Goal: Information Seeking & Learning: Learn about a topic

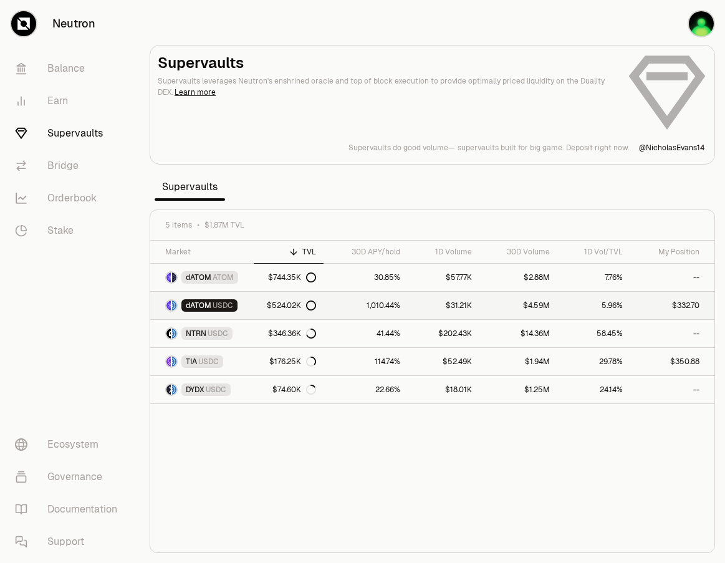
click at [338, 303] on link "1,010.44%" at bounding box center [366, 305] width 84 height 27
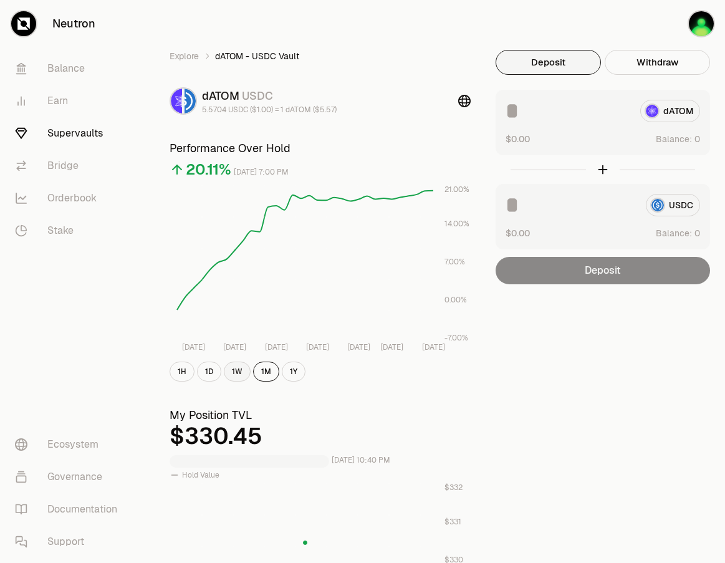
click at [244, 370] on button "1W" at bounding box center [237, 372] width 27 height 20
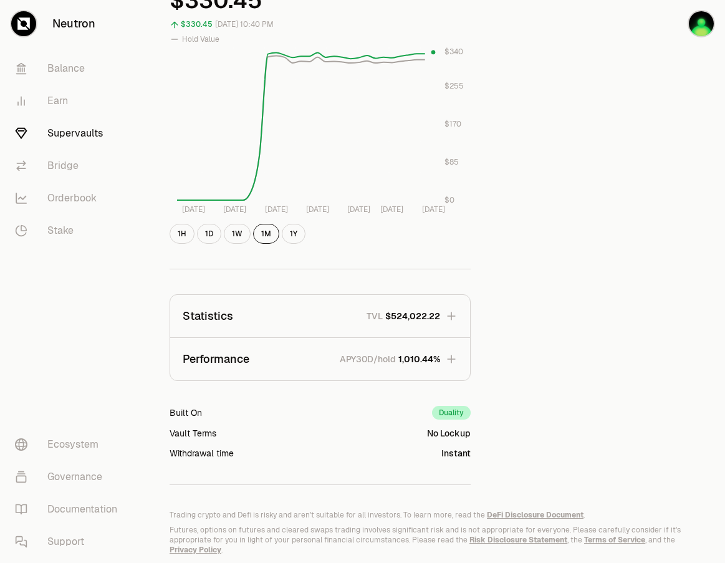
scroll to position [436, 0]
click at [457, 313] on icon "button" at bounding box center [451, 315] width 12 height 12
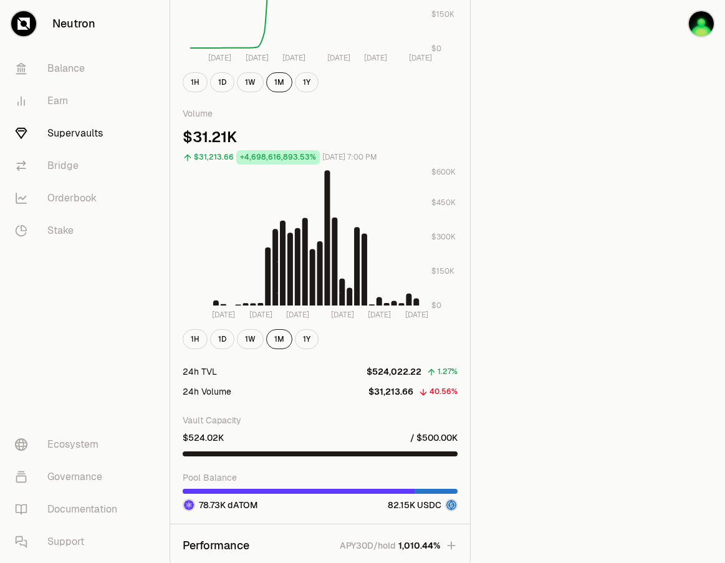
scroll to position [997, 0]
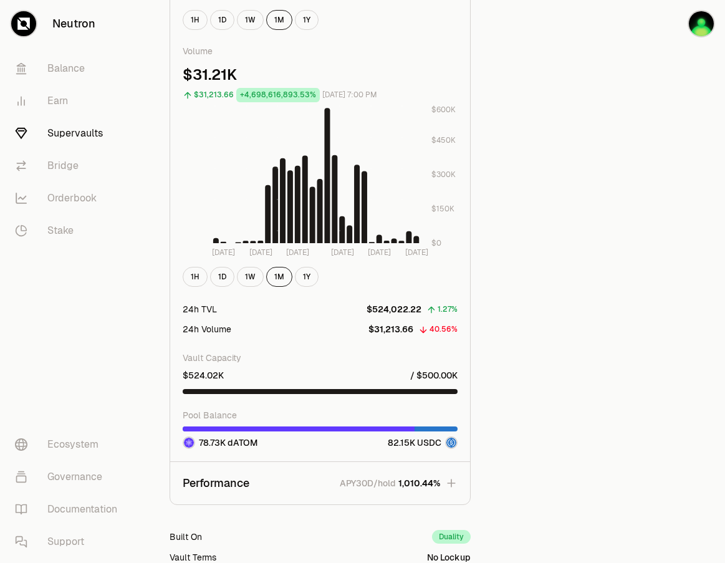
click at [454, 489] on icon "button" at bounding box center [451, 483] width 12 height 12
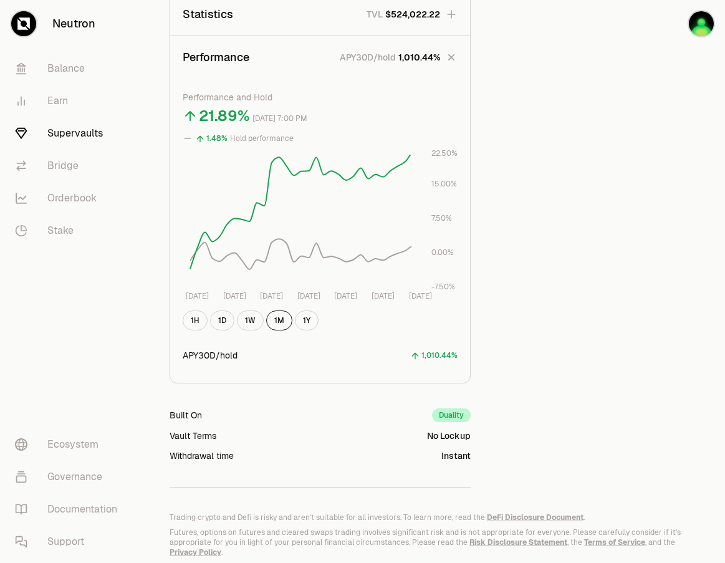
scroll to position [716, 0]
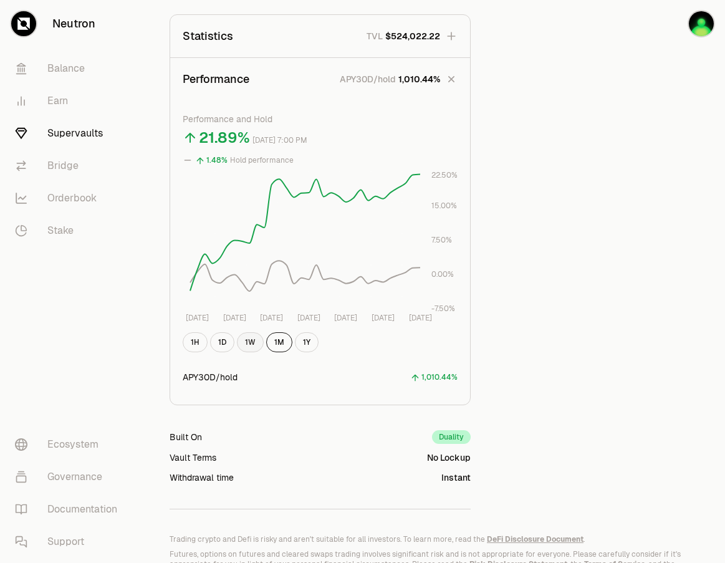
click at [247, 344] on button "1W" at bounding box center [250, 342] width 27 height 20
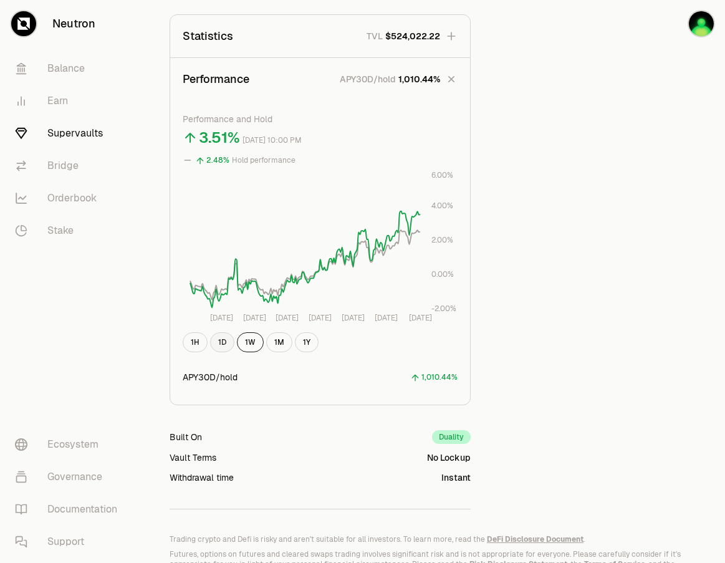
click at [220, 345] on button "1D" at bounding box center [222, 342] width 24 height 20
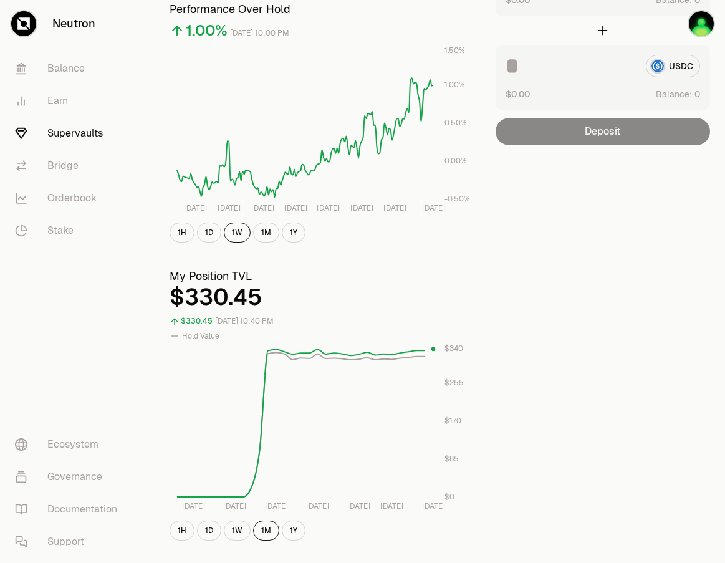
scroll to position [187, 0]
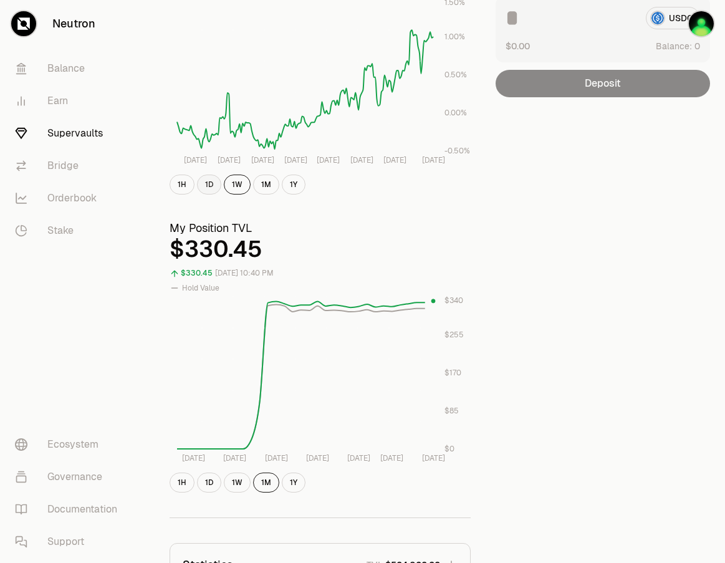
click at [214, 187] on button "1D" at bounding box center [209, 185] width 24 height 20
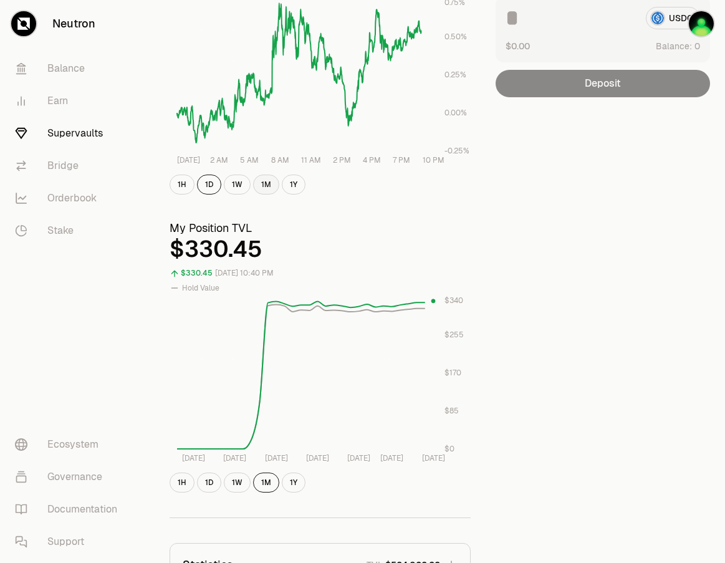
click at [261, 187] on button "1M" at bounding box center [266, 185] width 26 height 20
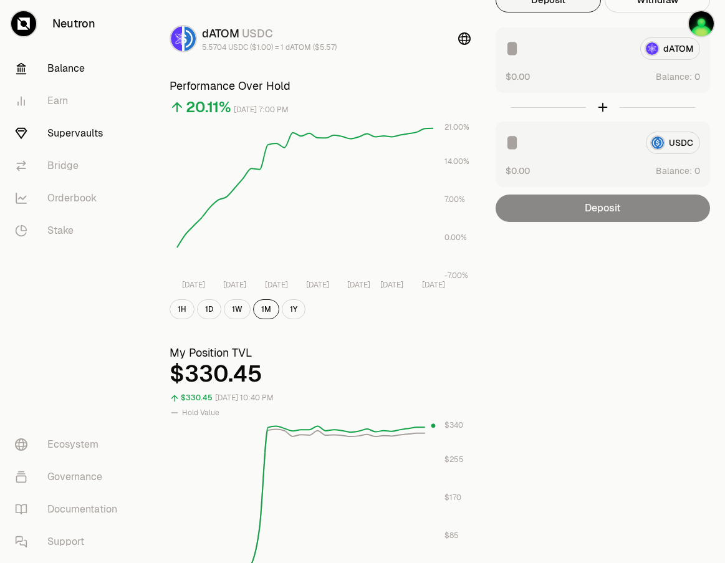
scroll to position [0, 0]
